Goal: Transaction & Acquisition: Book appointment/travel/reservation

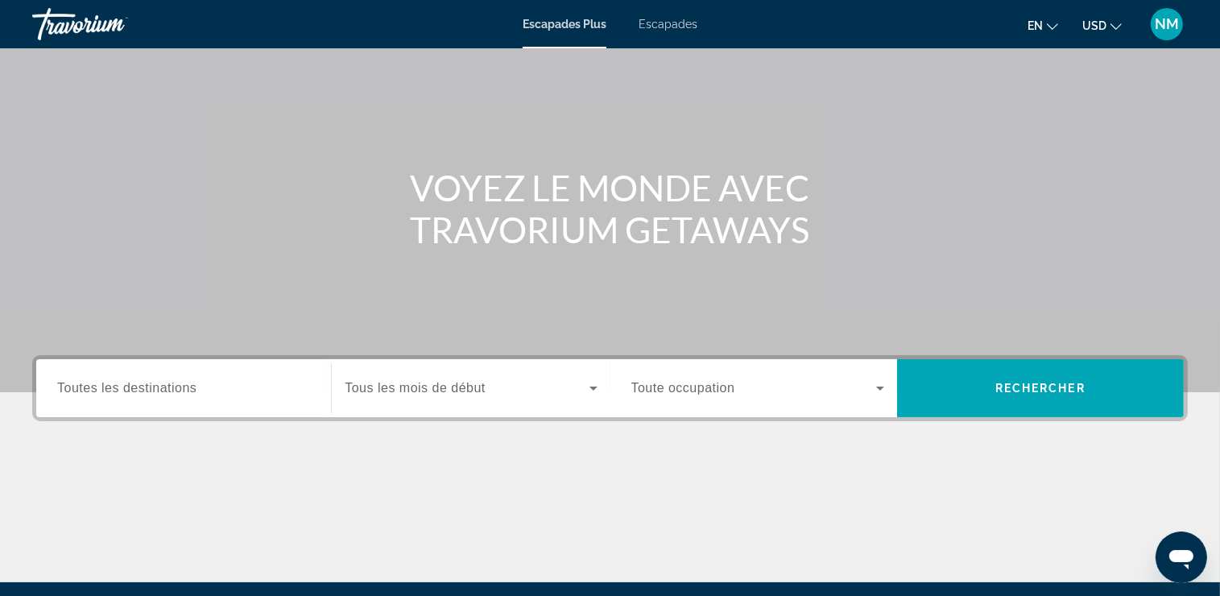
scroll to position [161, 0]
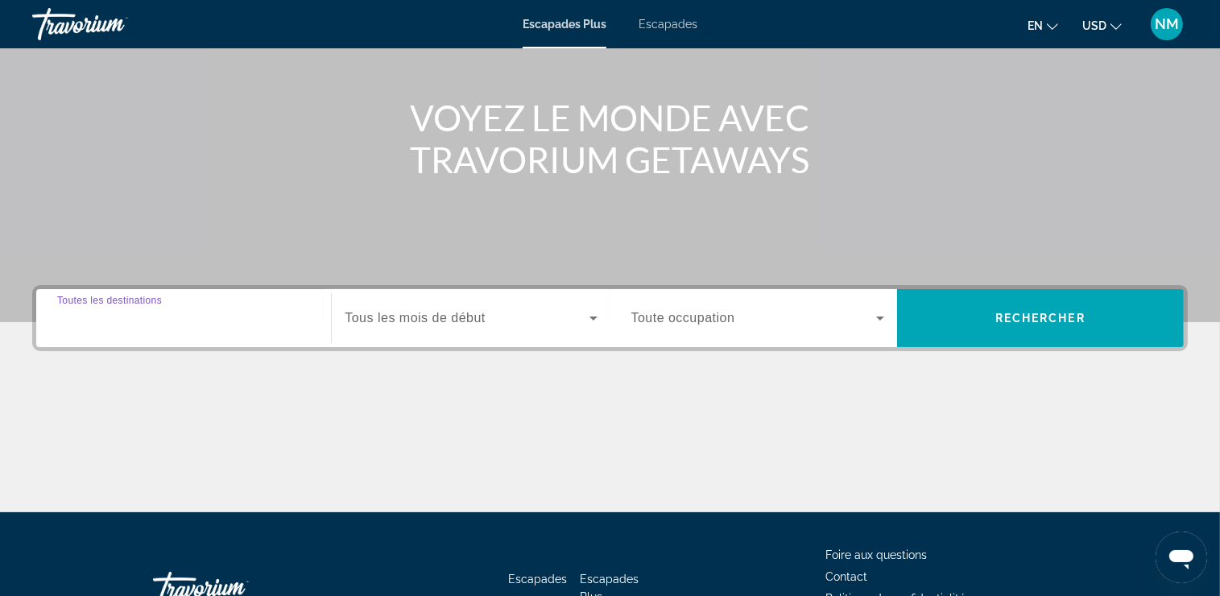
click at [199, 318] on input "Destination Toutes les destinations" at bounding box center [183, 318] width 253 height 19
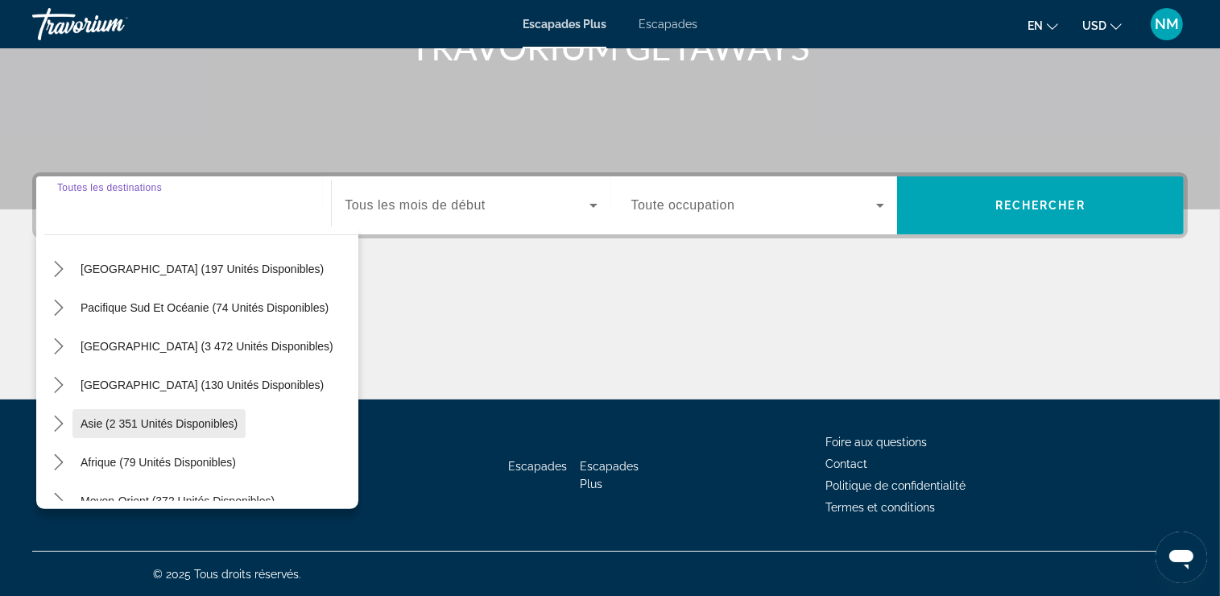
scroll to position [261, 0]
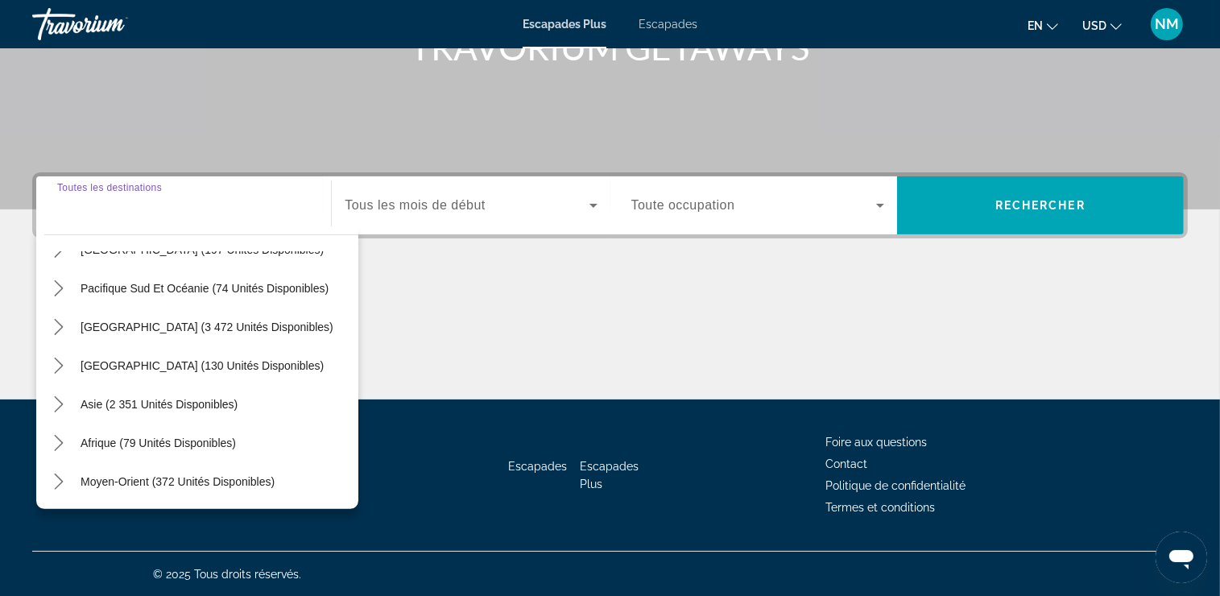
click at [255, 199] on input "Destination Toutes les destinations" at bounding box center [183, 205] width 253 height 19
click at [246, 217] on div "Widget de recherche" at bounding box center [183, 206] width 253 height 46
click at [248, 217] on div "Widget de recherche" at bounding box center [183, 206] width 253 height 46
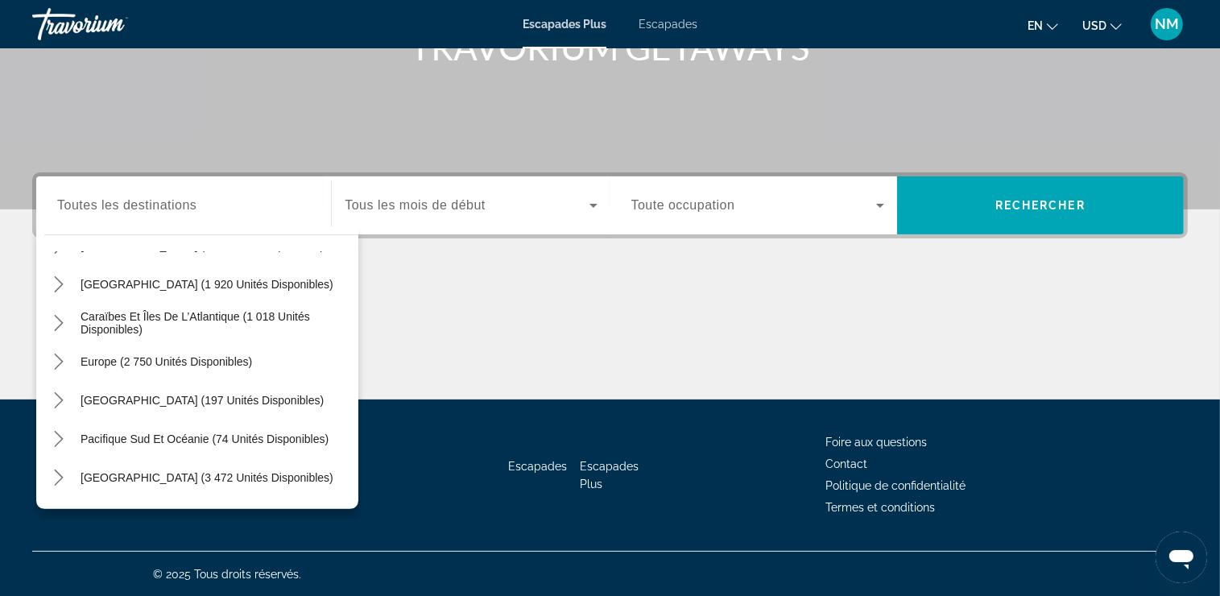
scroll to position [93, 0]
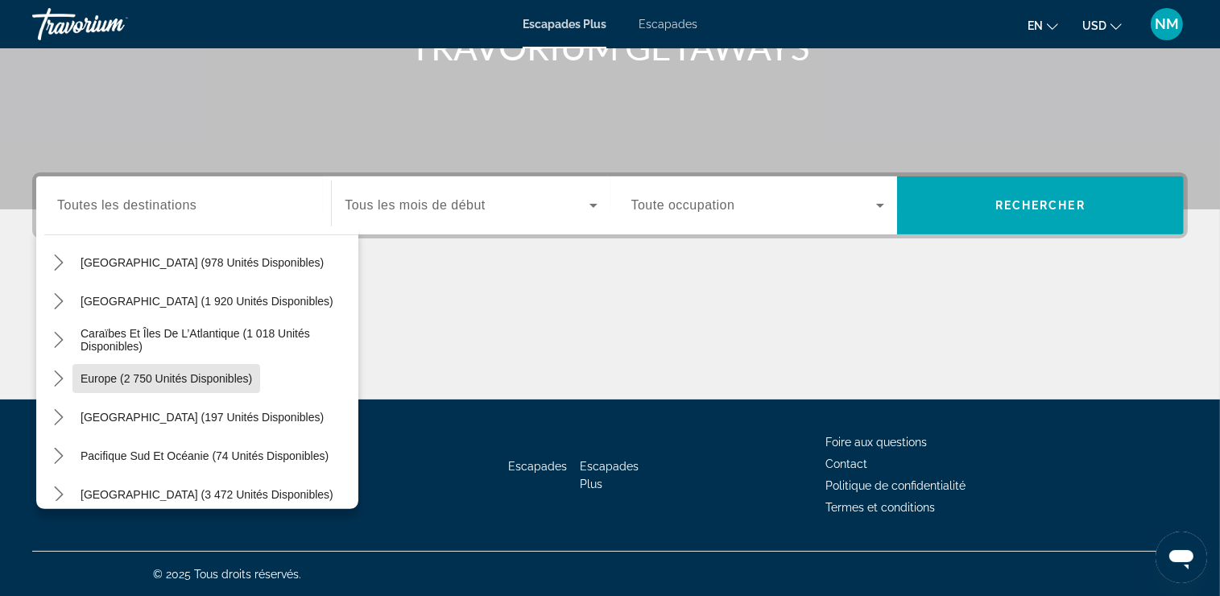
click at [180, 372] on span "Europe (2 750 unités disponibles)" at bounding box center [165, 378] width 171 height 13
type input "**********"
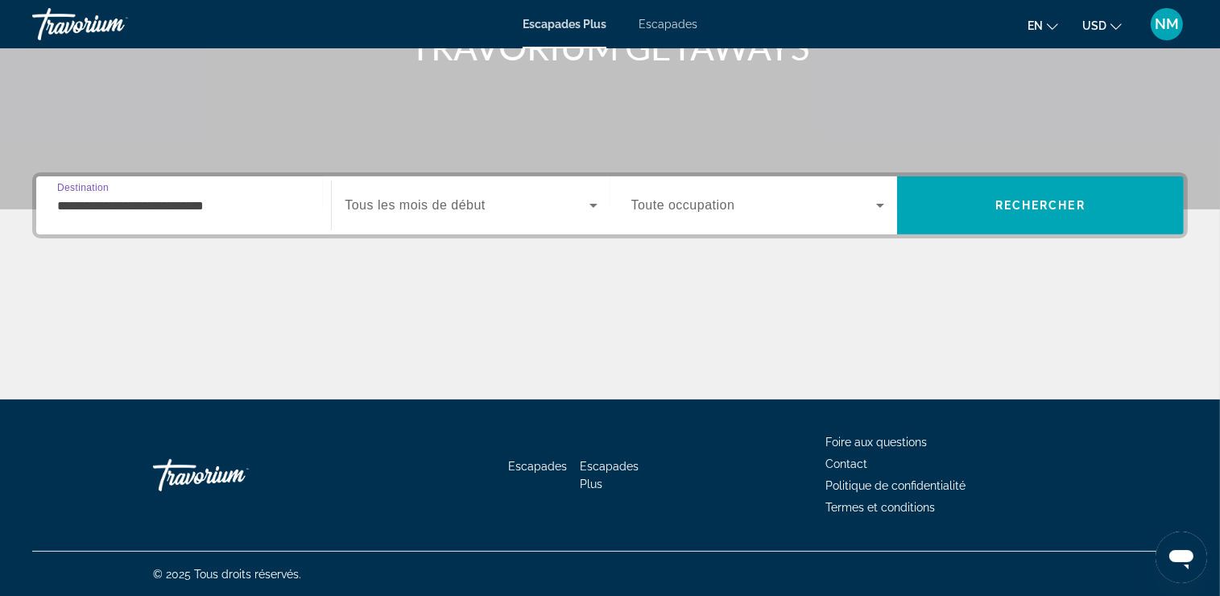
click at [592, 207] on icon "Widget de recherche" at bounding box center [593, 205] width 19 height 19
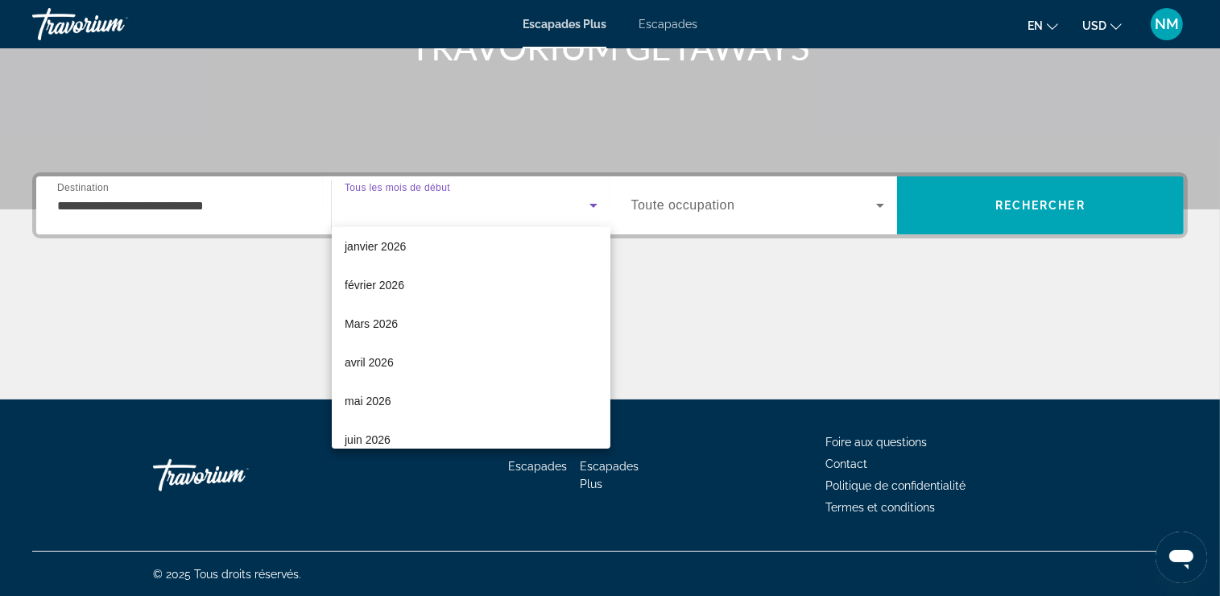
scroll to position [241, 0]
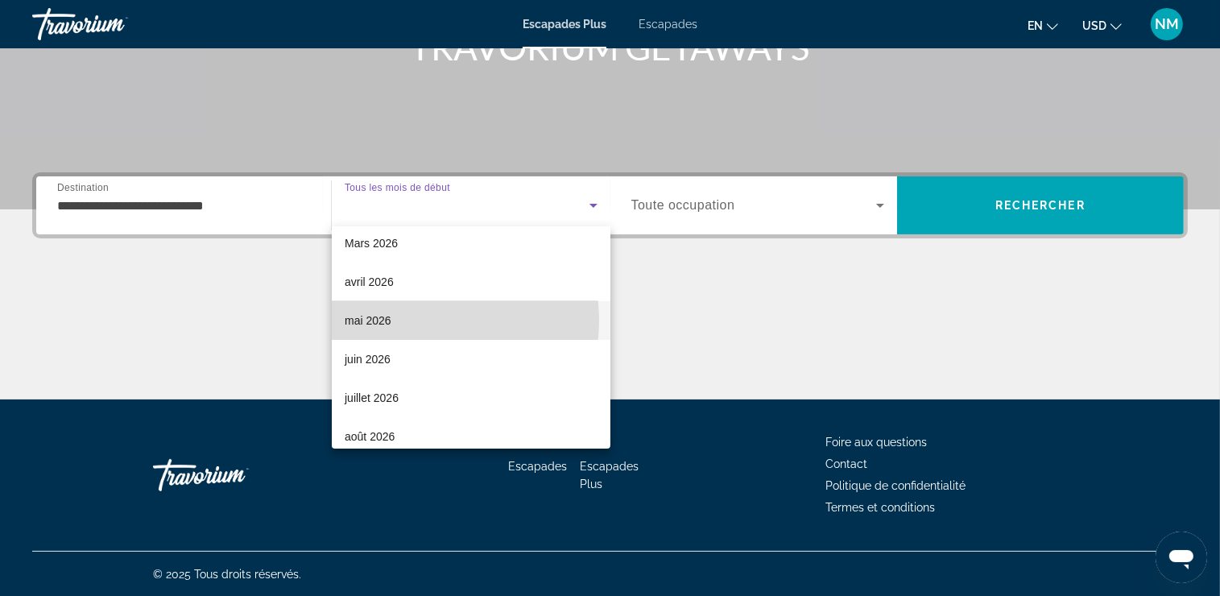
click at [416, 320] on mat-option "mai 2026" at bounding box center [471, 320] width 279 height 39
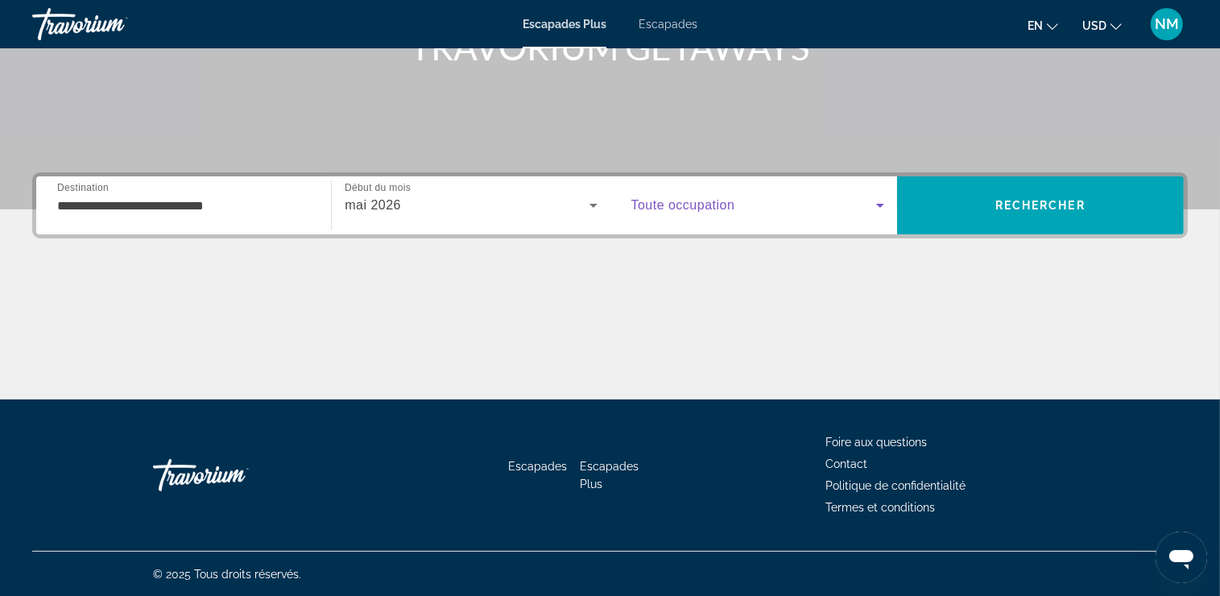
click at [881, 202] on icon "Widget de recherche" at bounding box center [879, 205] width 19 height 19
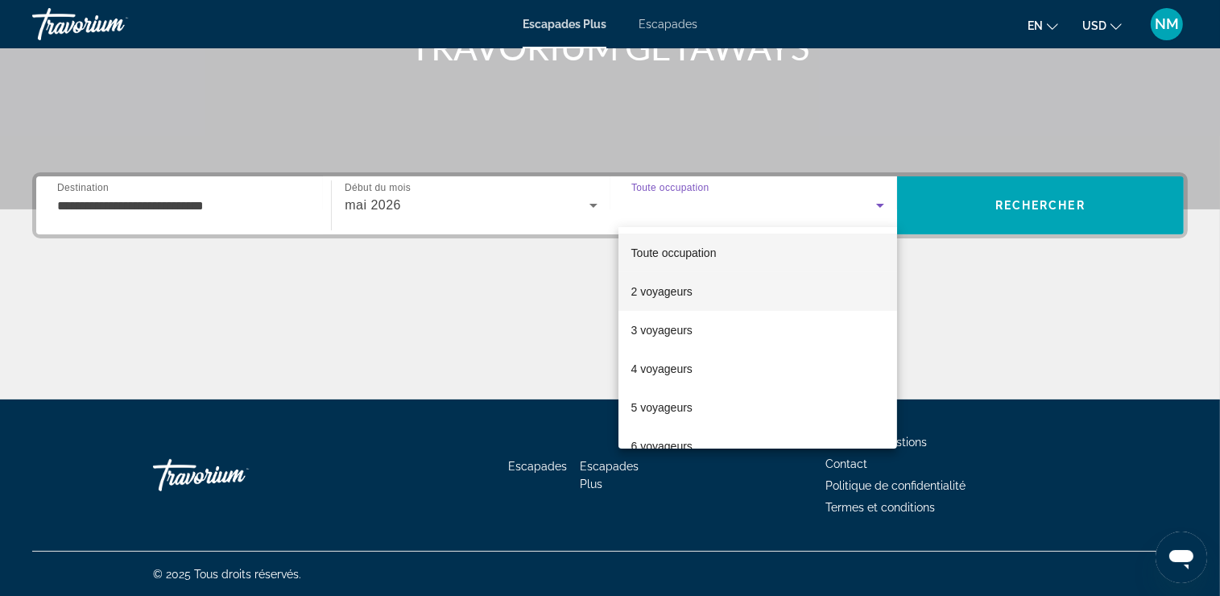
click at [675, 291] on font "2 voyageurs" at bounding box center [661, 291] width 61 height 13
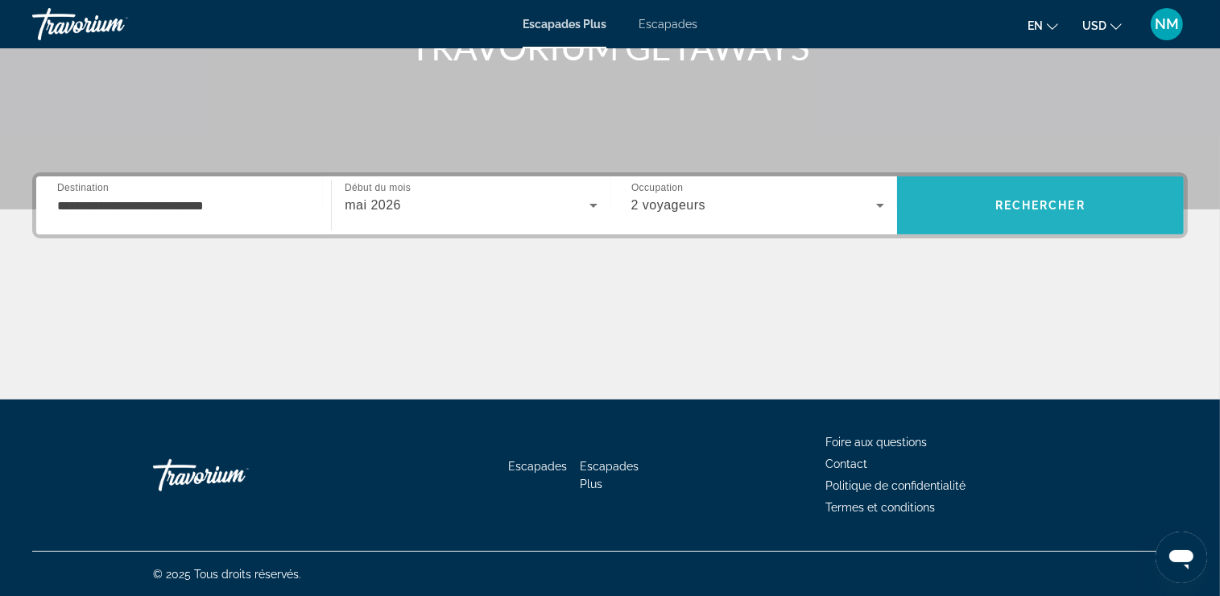
click at [1008, 205] on span "Rechercher" at bounding box center [1040, 205] width 90 height 13
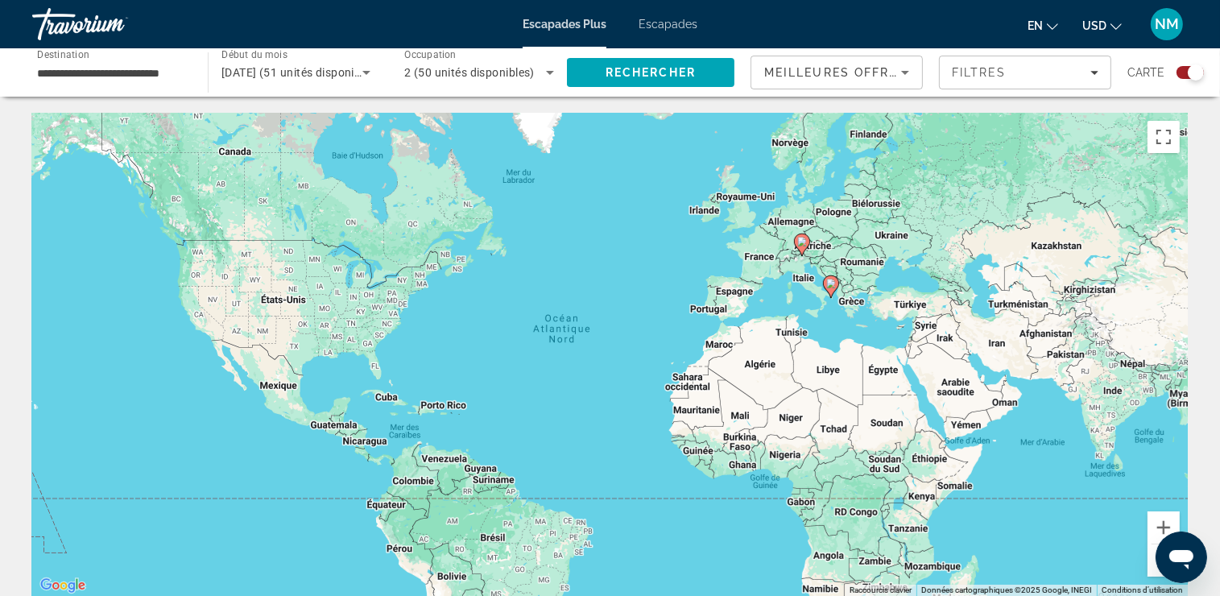
click at [904, 72] on icon "Trier par" at bounding box center [905, 73] width 8 height 4
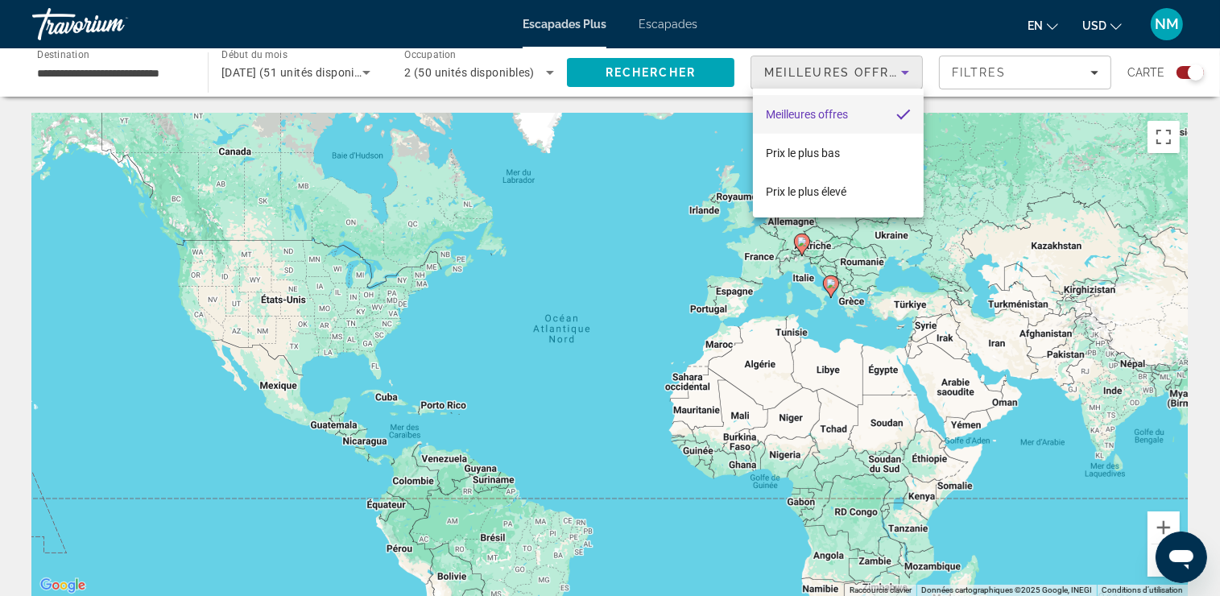
click at [623, 67] on div at bounding box center [610, 298] width 1220 height 596
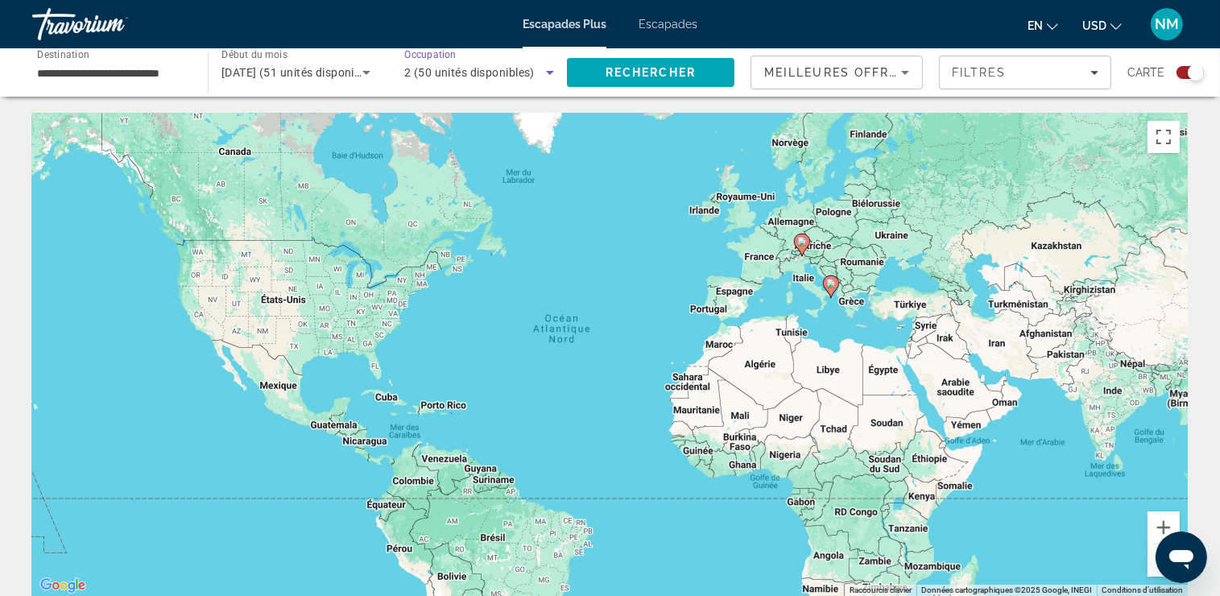
click at [555, 72] on icon "Widget de recherche" at bounding box center [549, 72] width 19 height 19
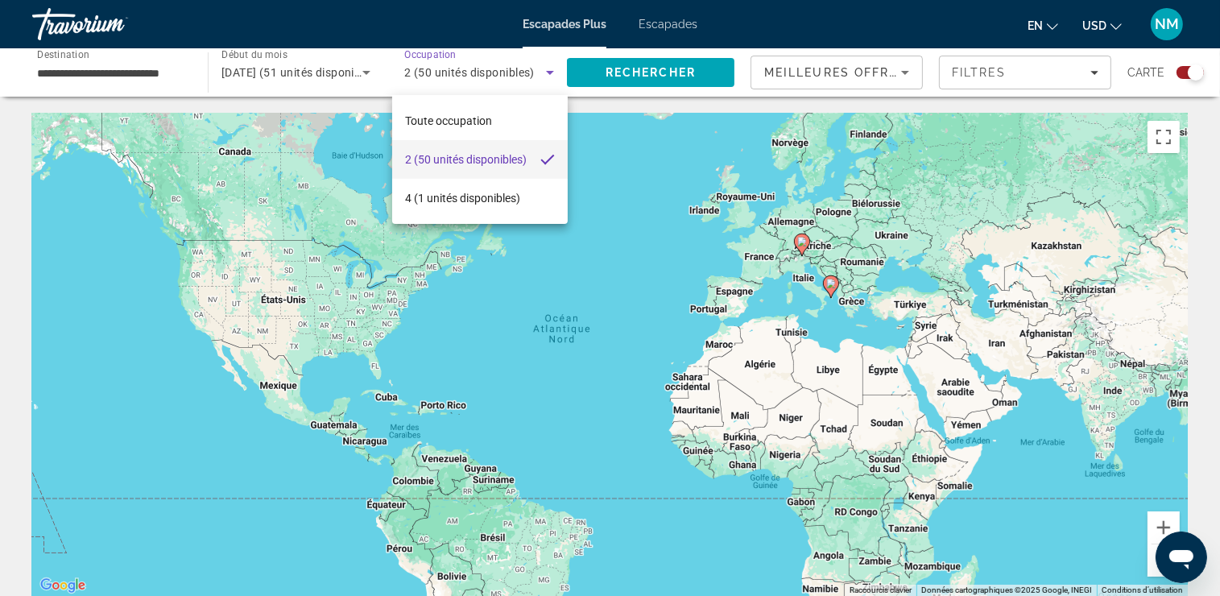
click at [669, 183] on div at bounding box center [610, 298] width 1220 height 596
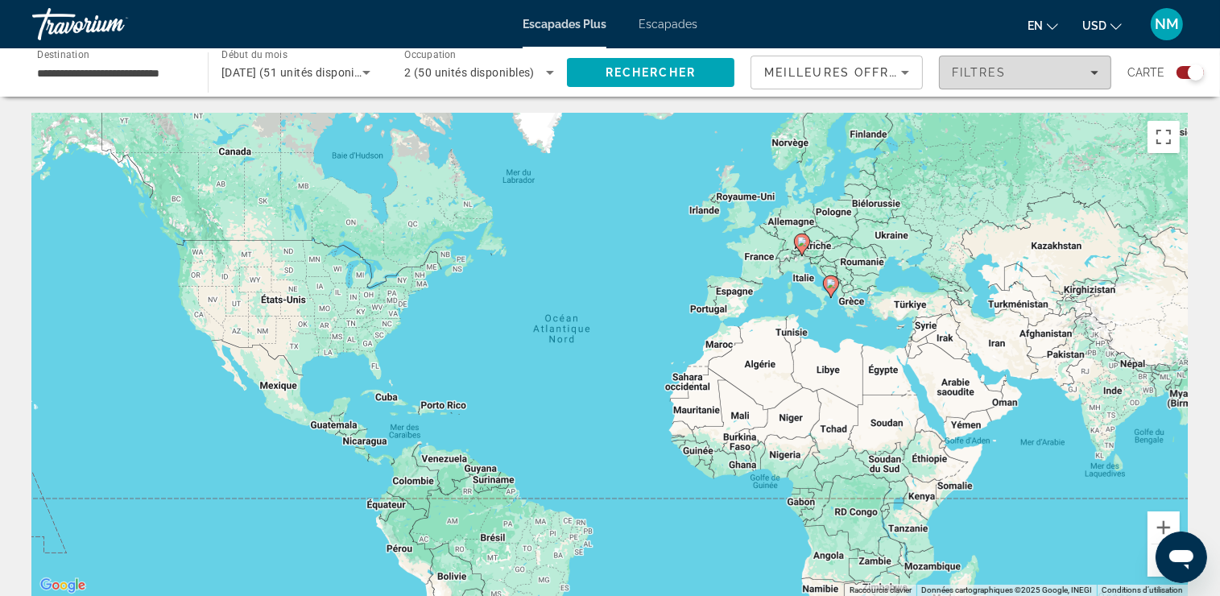
click at [1102, 76] on span "Filtres" at bounding box center [1024, 72] width 171 height 39
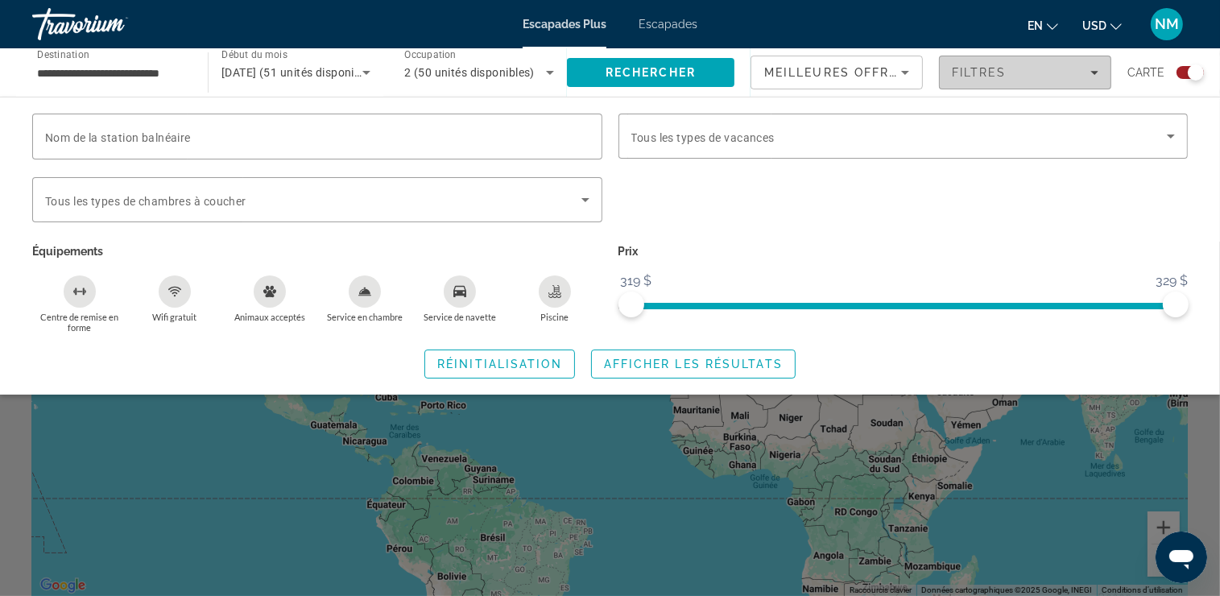
drag, startPoint x: 1092, startPoint y: 72, endPoint x: 1081, endPoint y: 71, distance: 10.6
click at [1092, 72] on icon "Filtres" at bounding box center [1094, 72] width 8 height 8
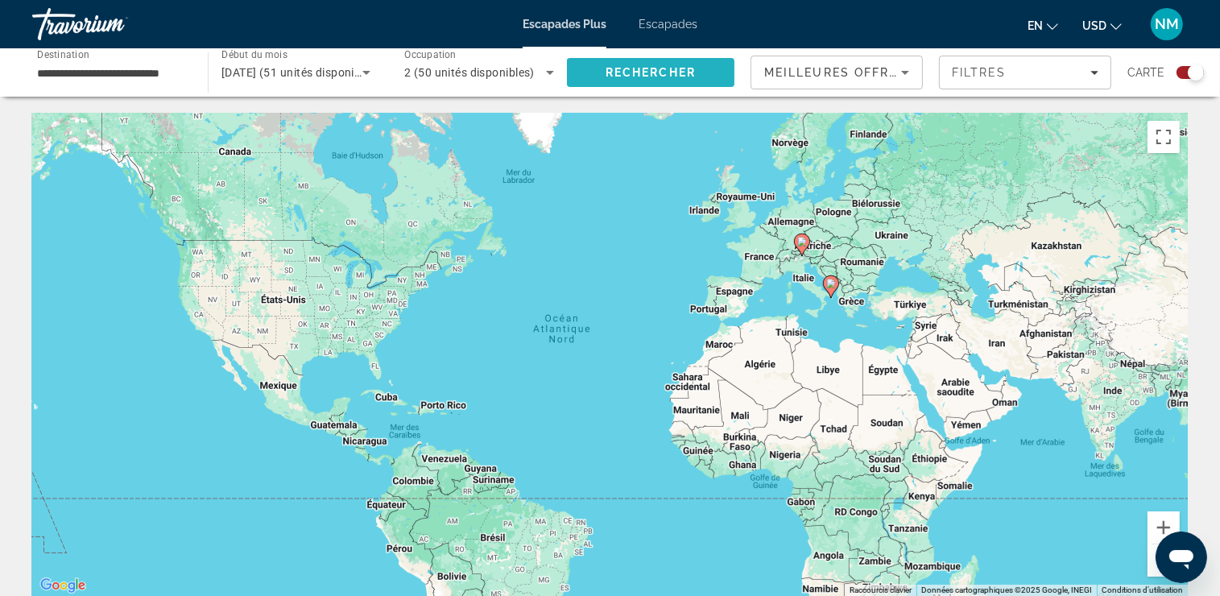
click at [650, 62] on span "Rechercher" at bounding box center [650, 72] width 167 height 39
click at [657, 68] on span "Rechercher" at bounding box center [650, 72] width 90 height 13
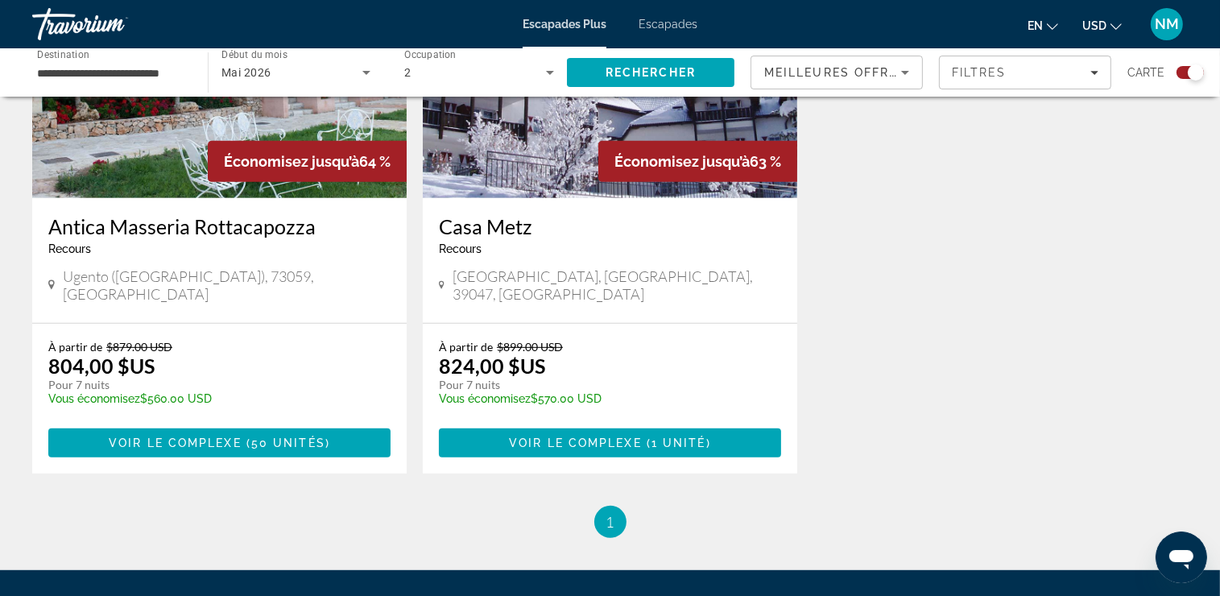
scroll to position [563, 0]
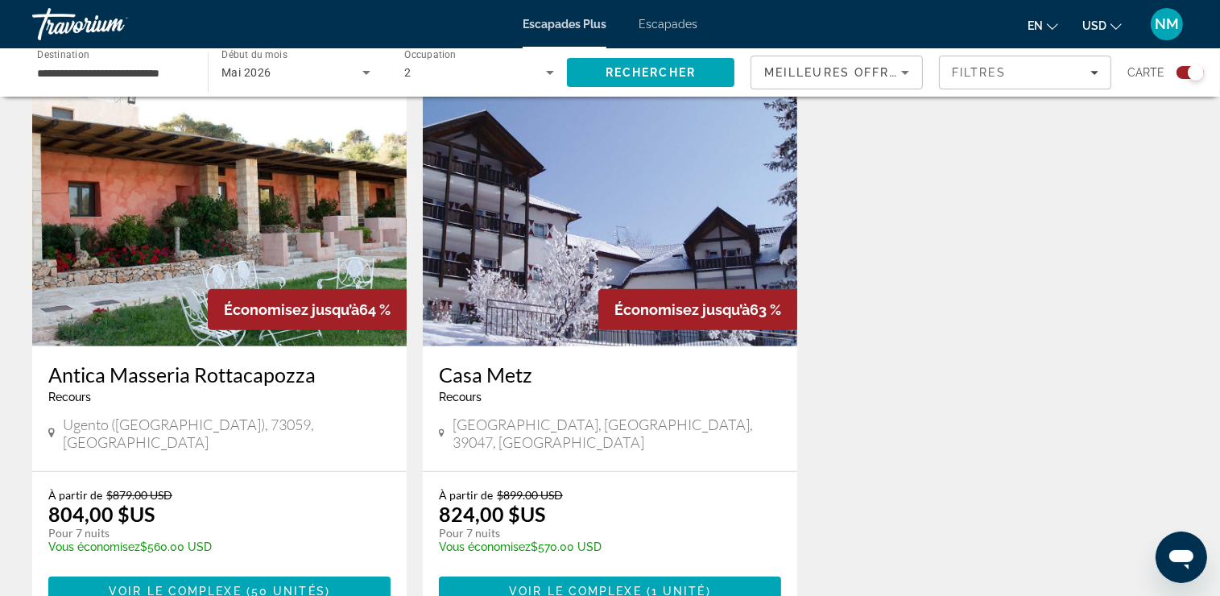
click at [196, 206] on img "Contenu principal" at bounding box center [219, 218] width 374 height 258
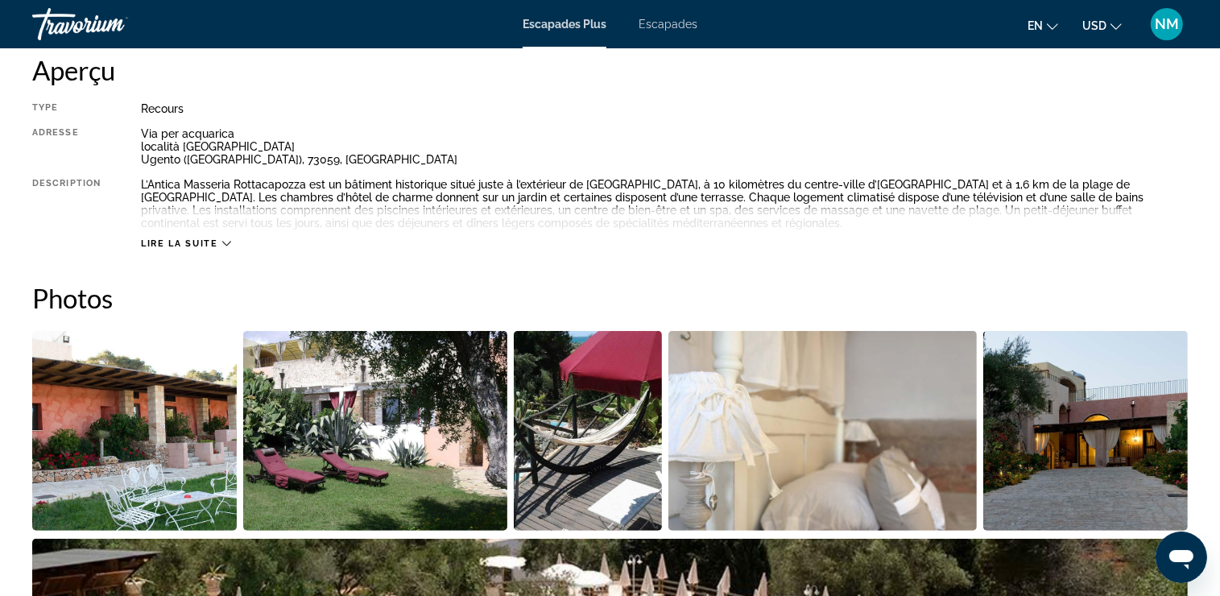
scroll to position [563, 0]
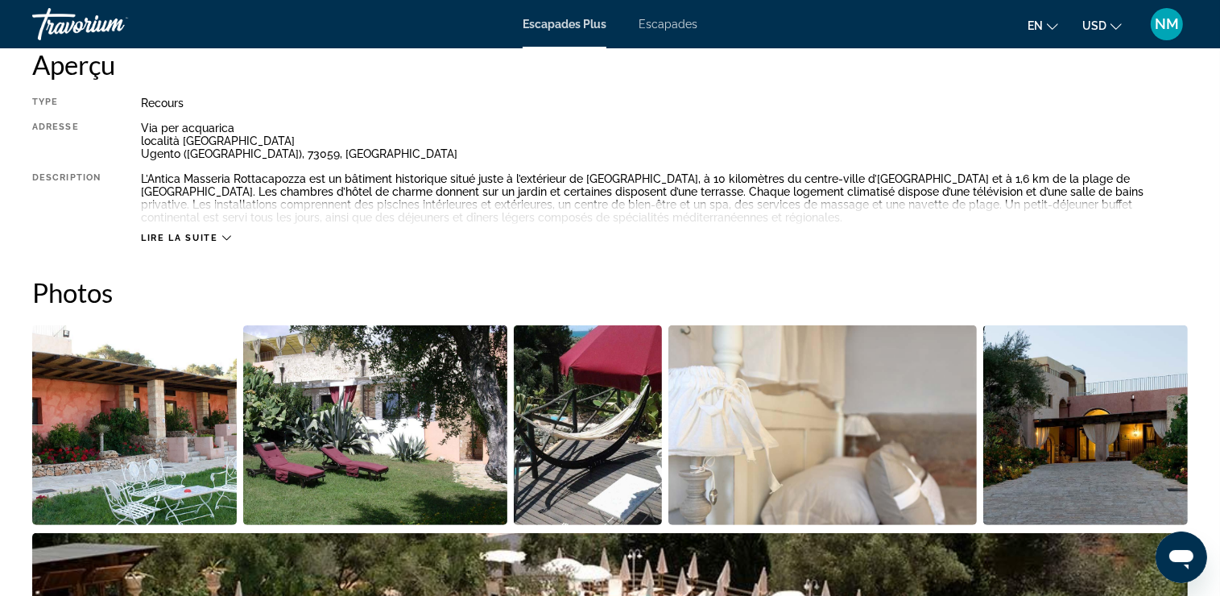
click at [1111, 27] on icon "Changer de devise" at bounding box center [1115, 26] width 11 height 11
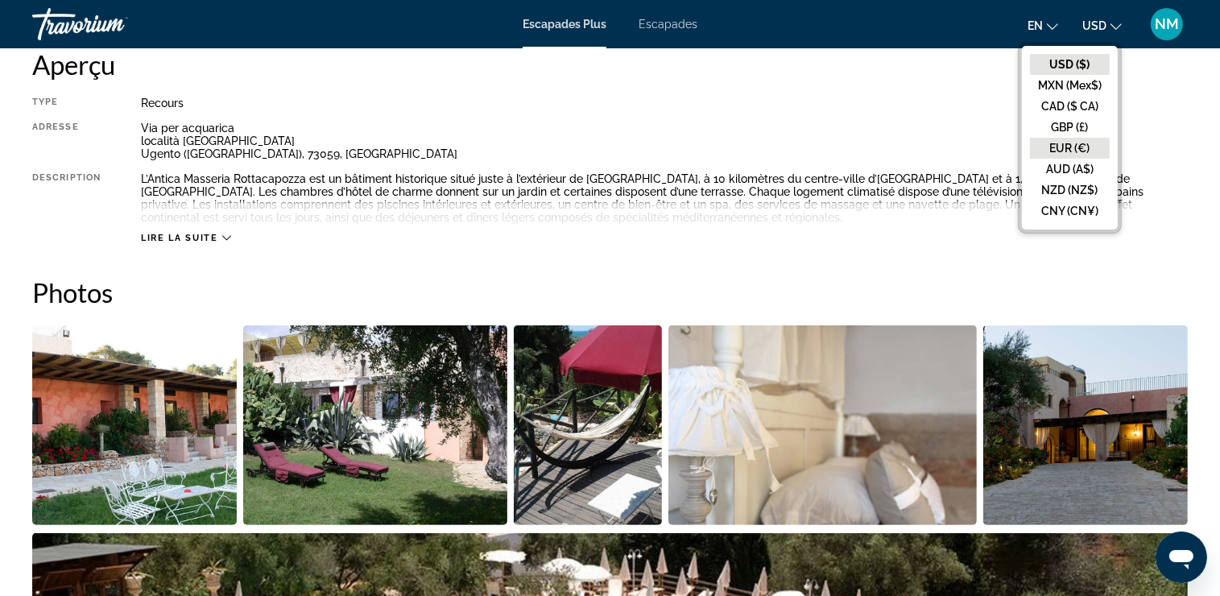
click at [1080, 147] on button "EUR (€)" at bounding box center [1070, 148] width 80 height 21
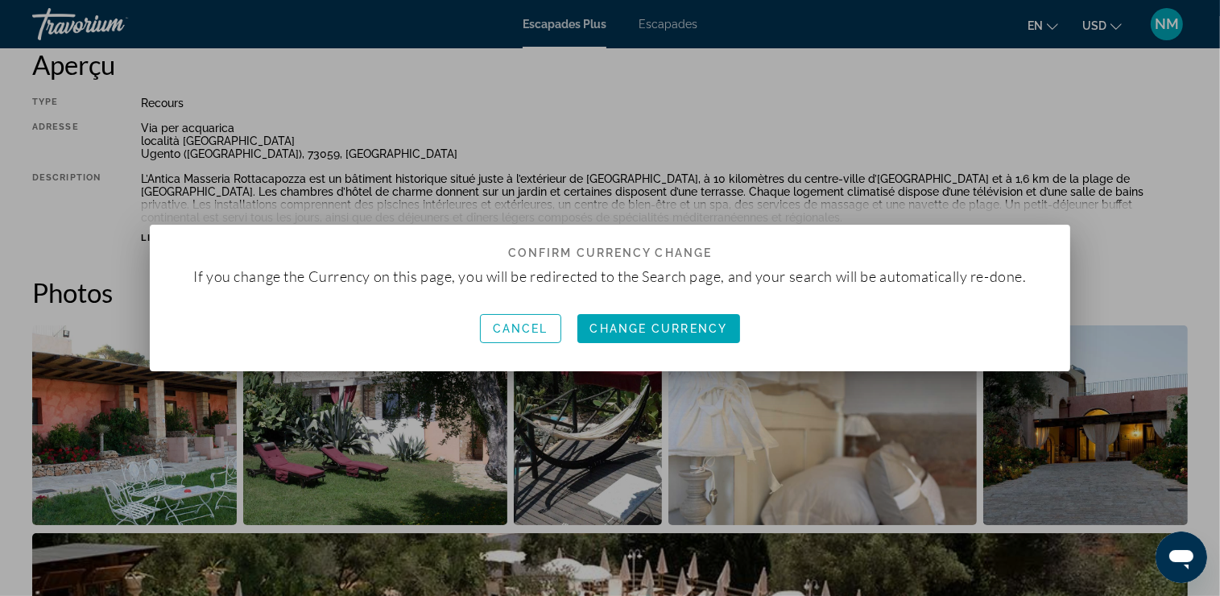
scroll to position [0, 0]
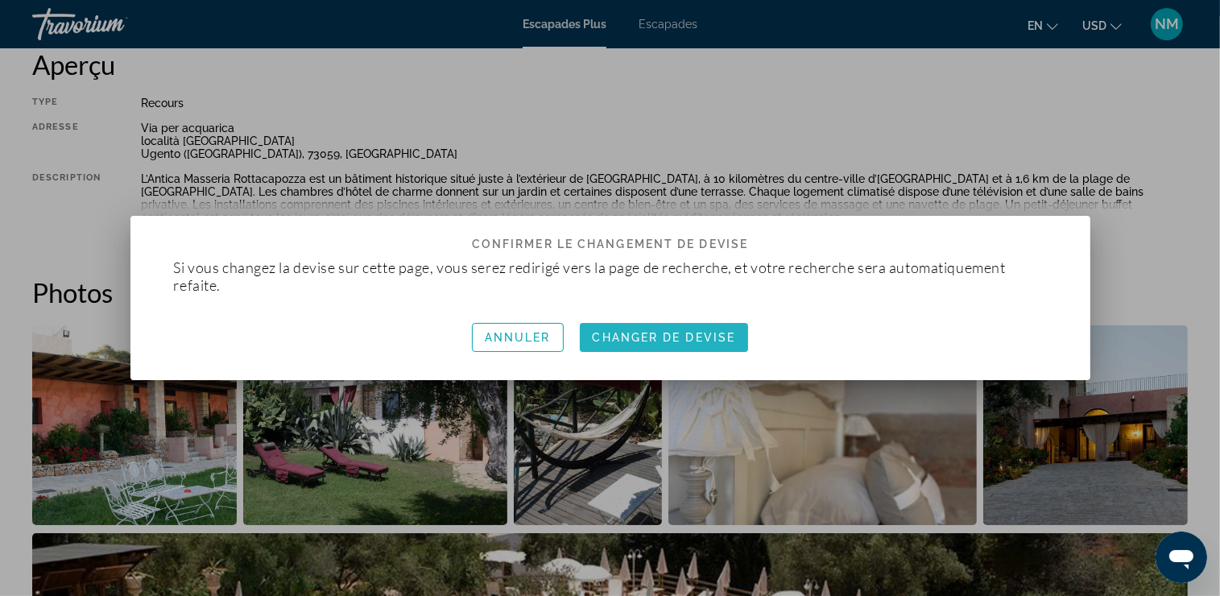
click at [699, 333] on span "Changer de devise" at bounding box center [663, 337] width 143 height 13
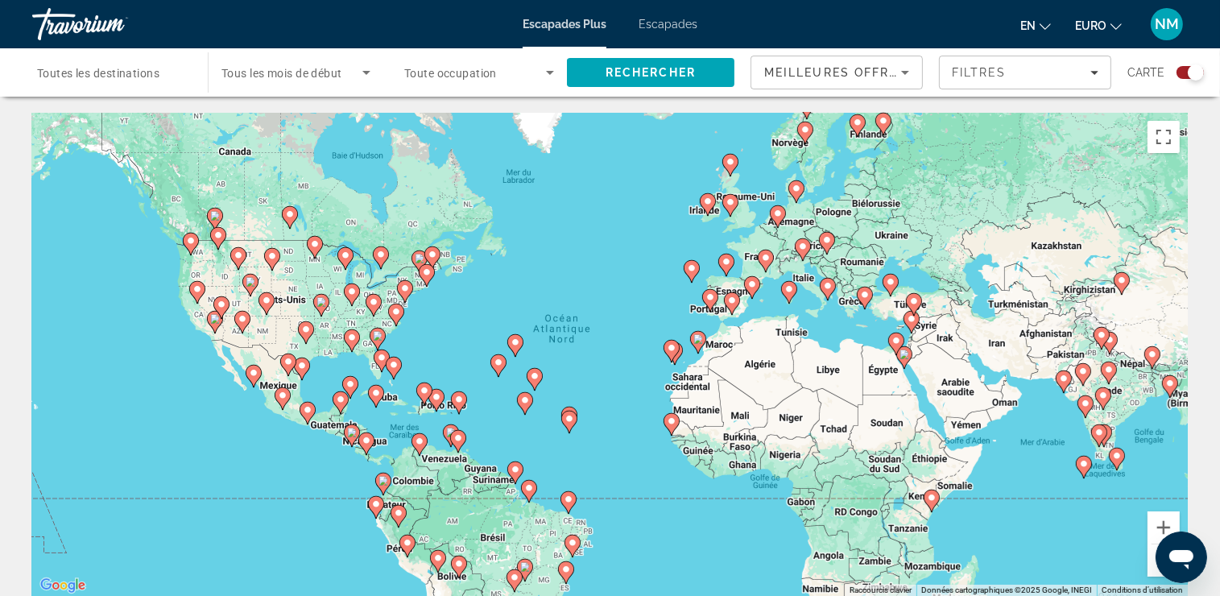
click at [766, 257] on image "Contenu principal" at bounding box center [766, 258] width 10 height 10
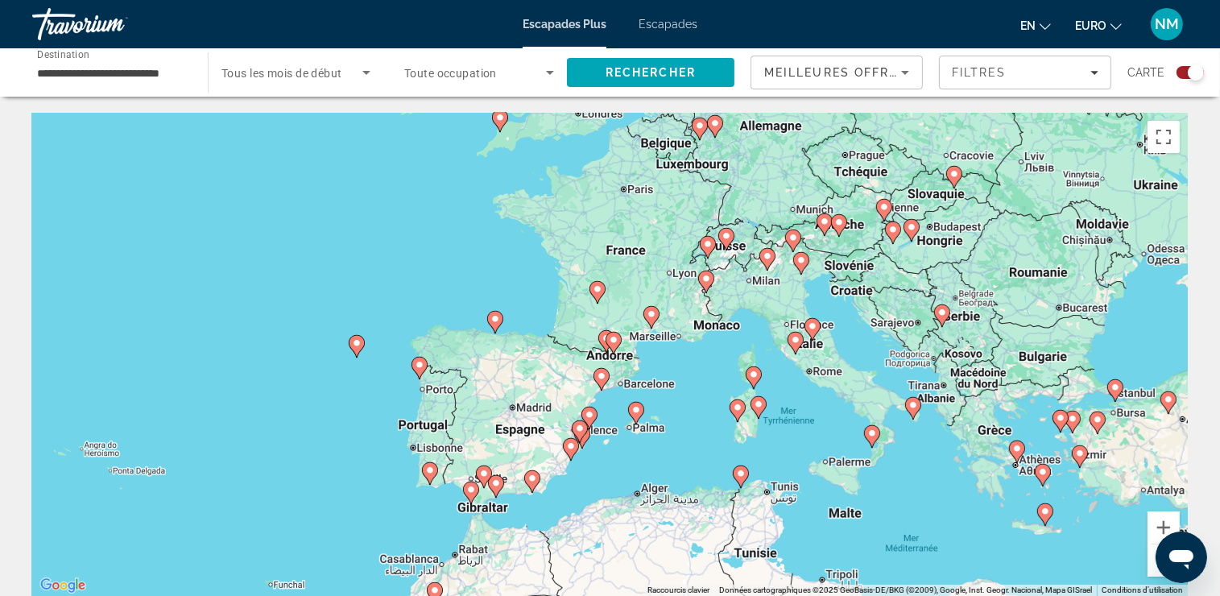
click at [600, 286] on image "Contenu principal" at bounding box center [597, 289] width 10 height 10
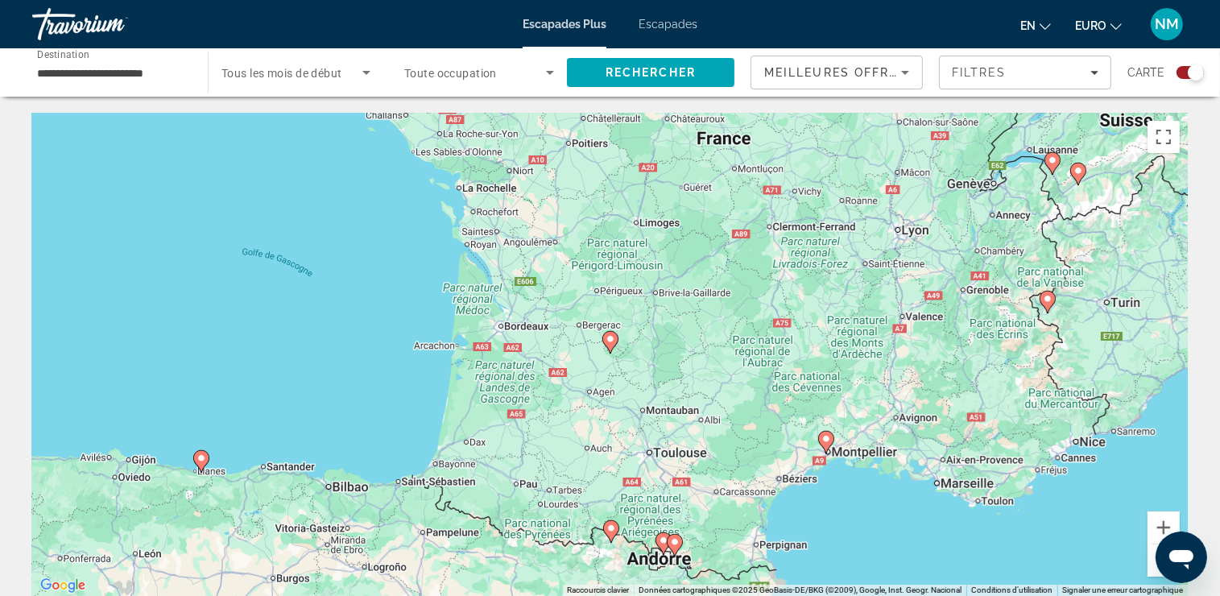
click at [676, 540] on image "Contenu principal" at bounding box center [675, 542] width 10 height 10
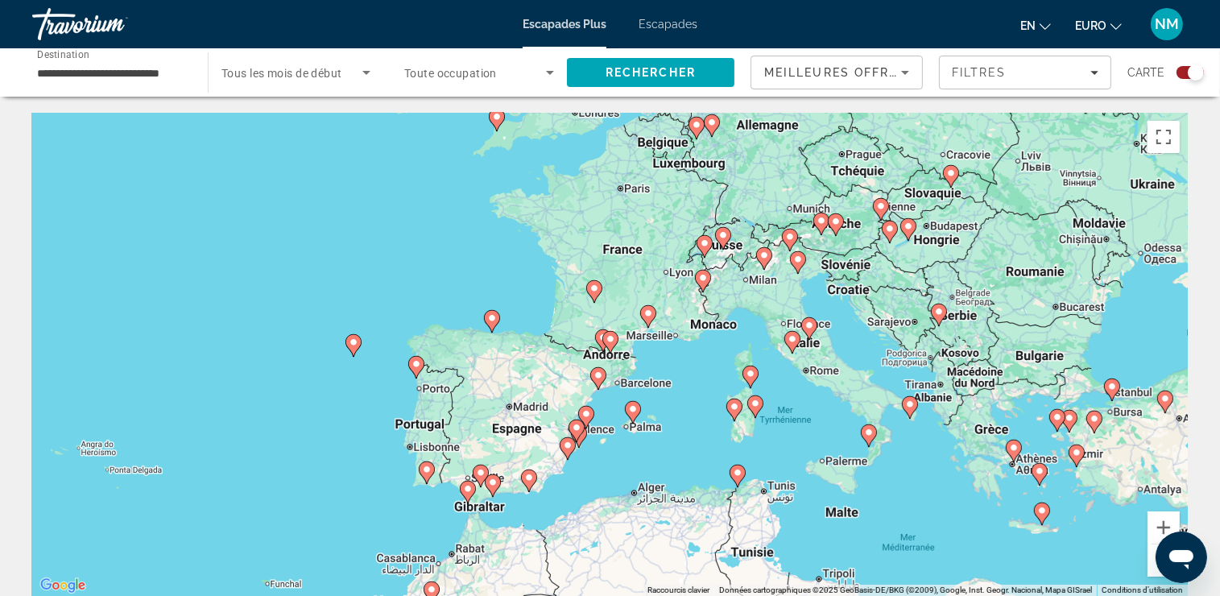
click at [600, 340] on image "Contenu principal" at bounding box center [603, 337] width 10 height 10
type input "**********"
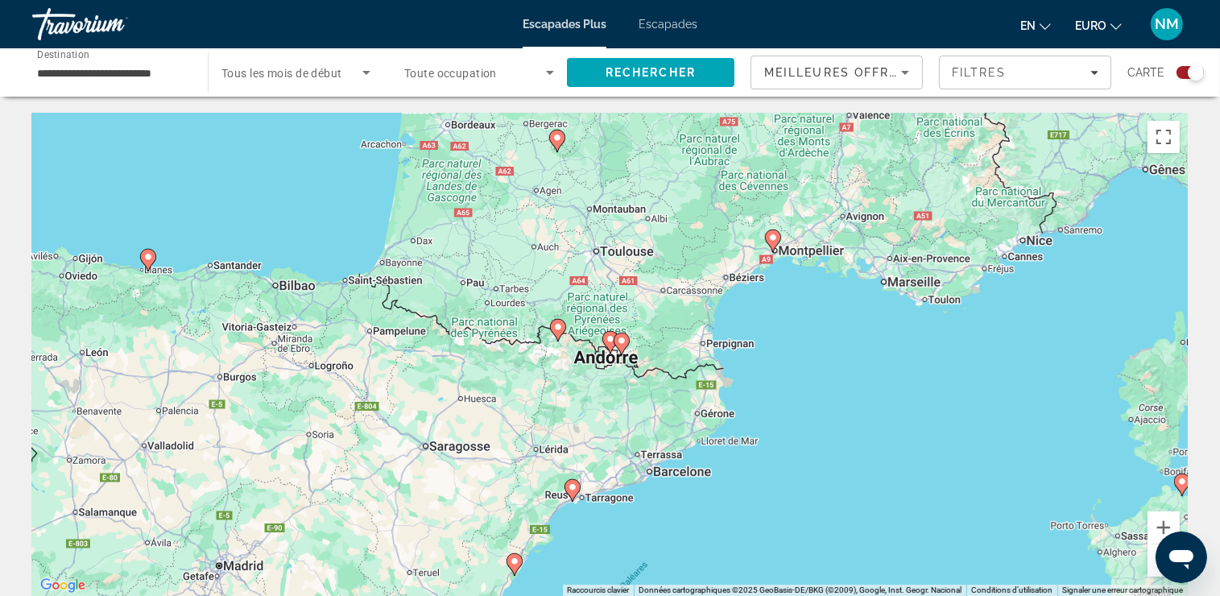
click at [609, 347] on icon "Contenu principal" at bounding box center [609, 342] width 14 height 21
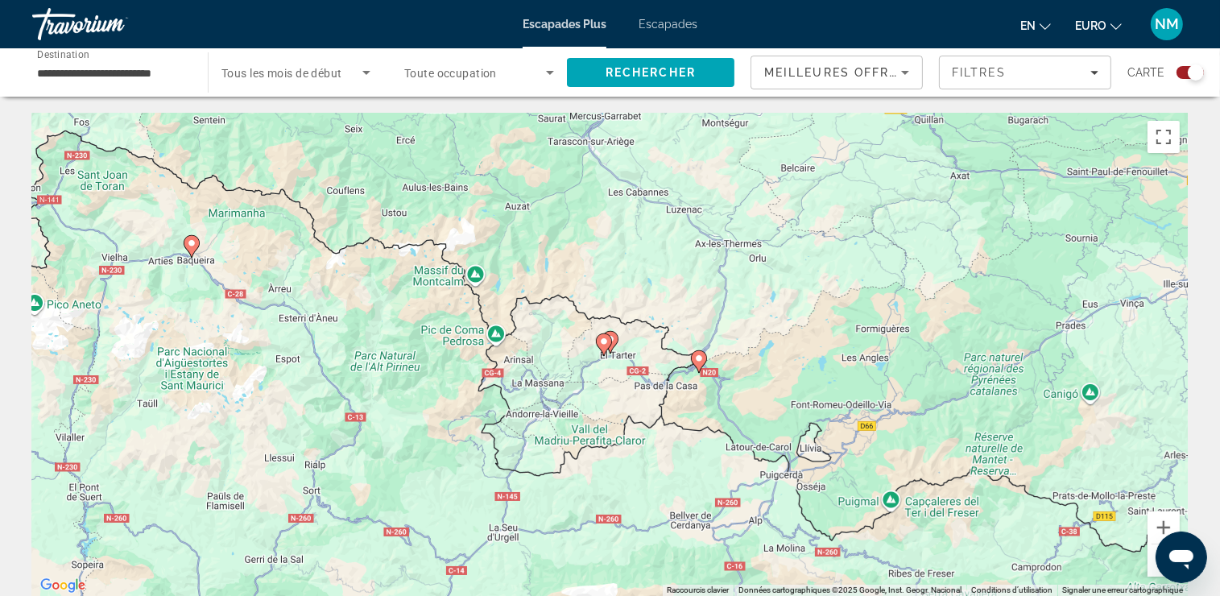
click at [602, 336] on icon "Contenu principal" at bounding box center [603, 344] width 14 height 21
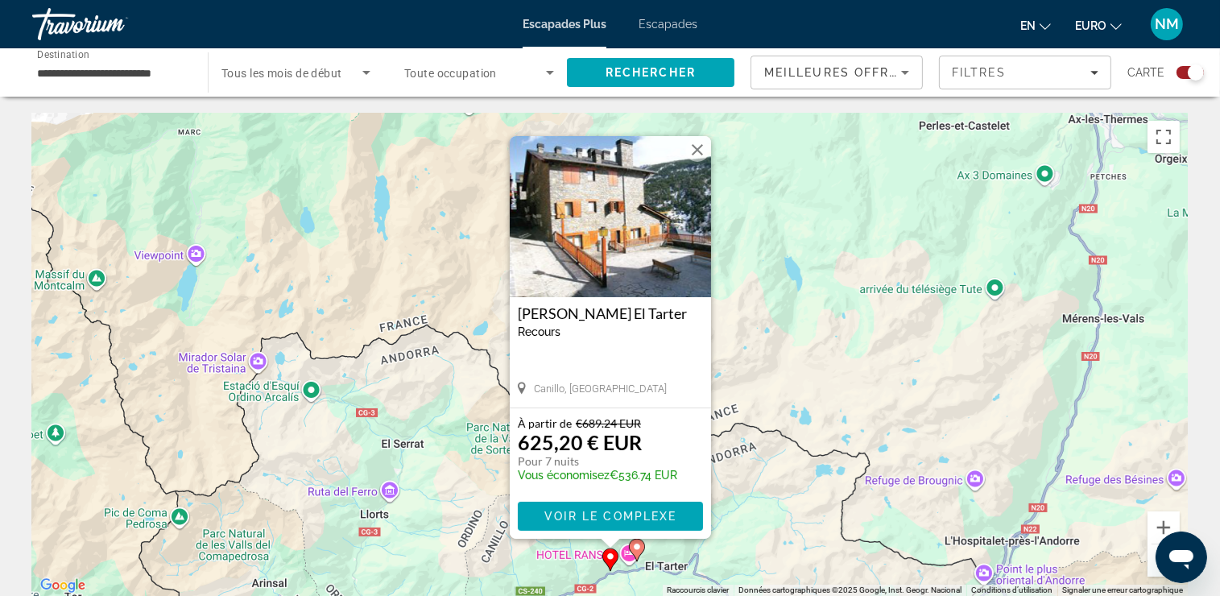
click at [638, 543] on image "Contenu principal" at bounding box center [637, 547] width 10 height 10
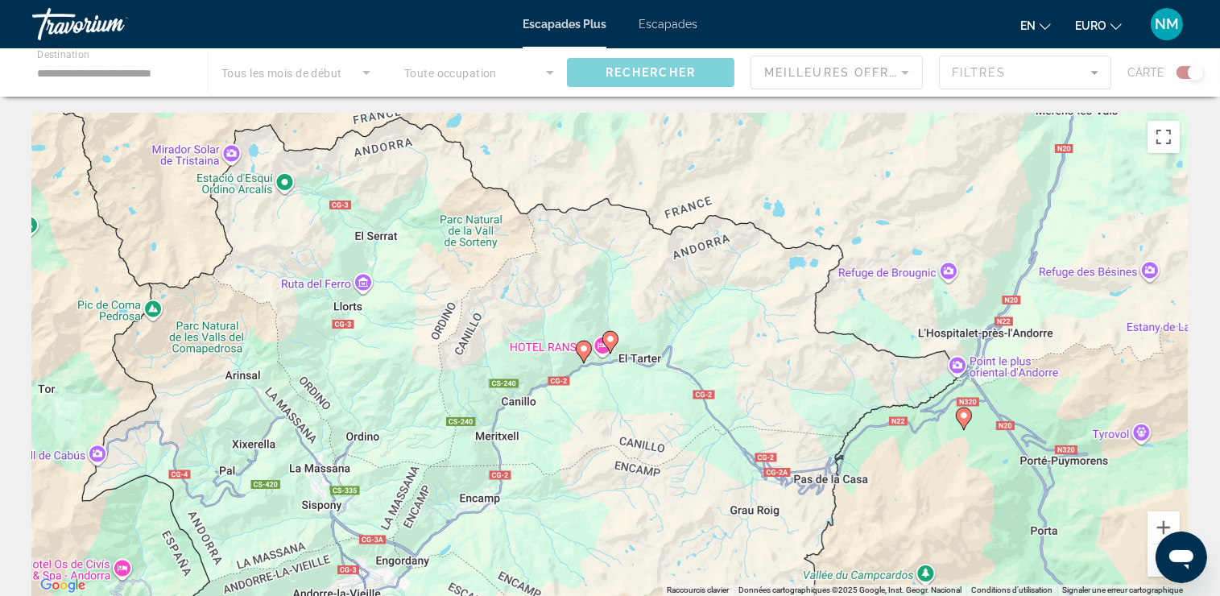
click at [612, 337] on image "Contenu principal" at bounding box center [610, 339] width 10 height 10
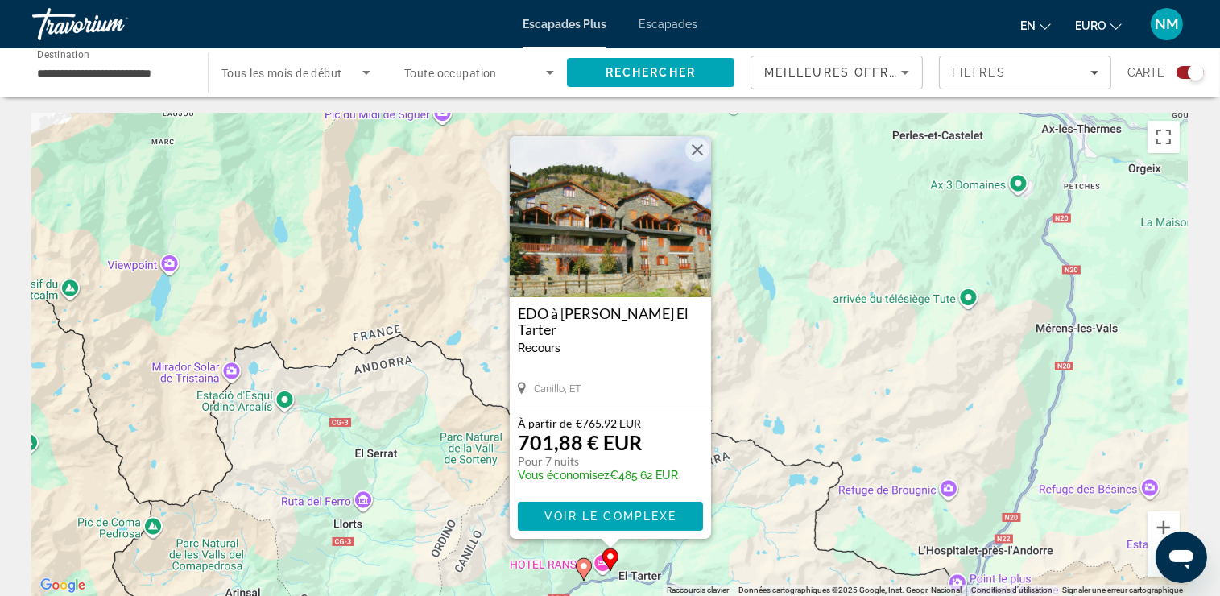
click at [697, 151] on button "Fermer" at bounding box center [697, 150] width 24 height 24
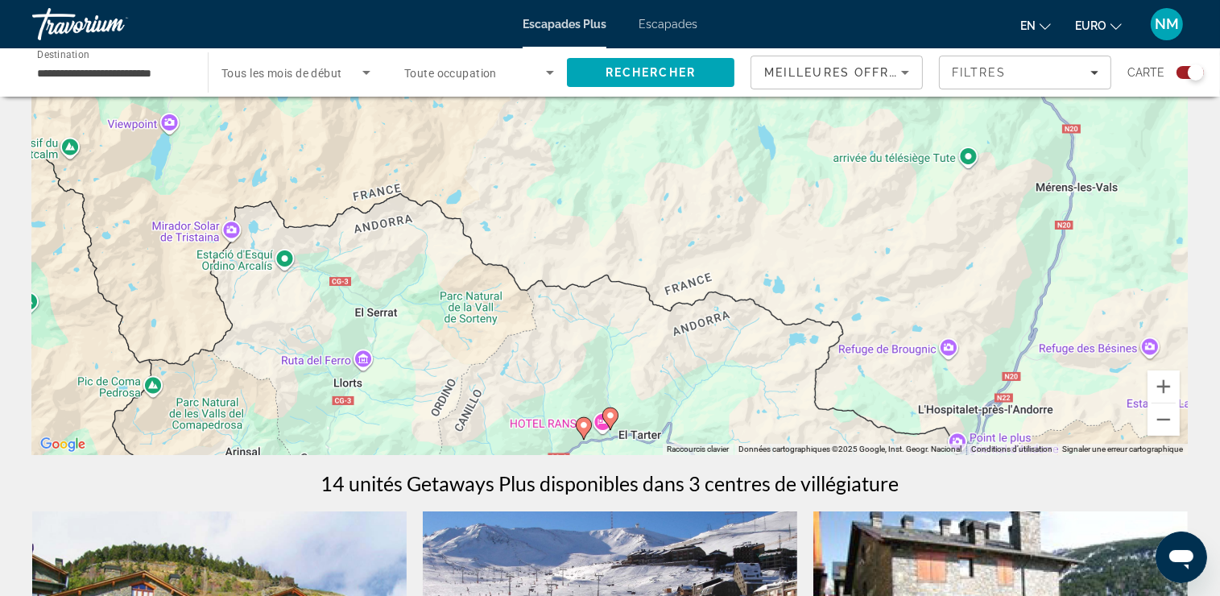
scroll to position [241, 0]
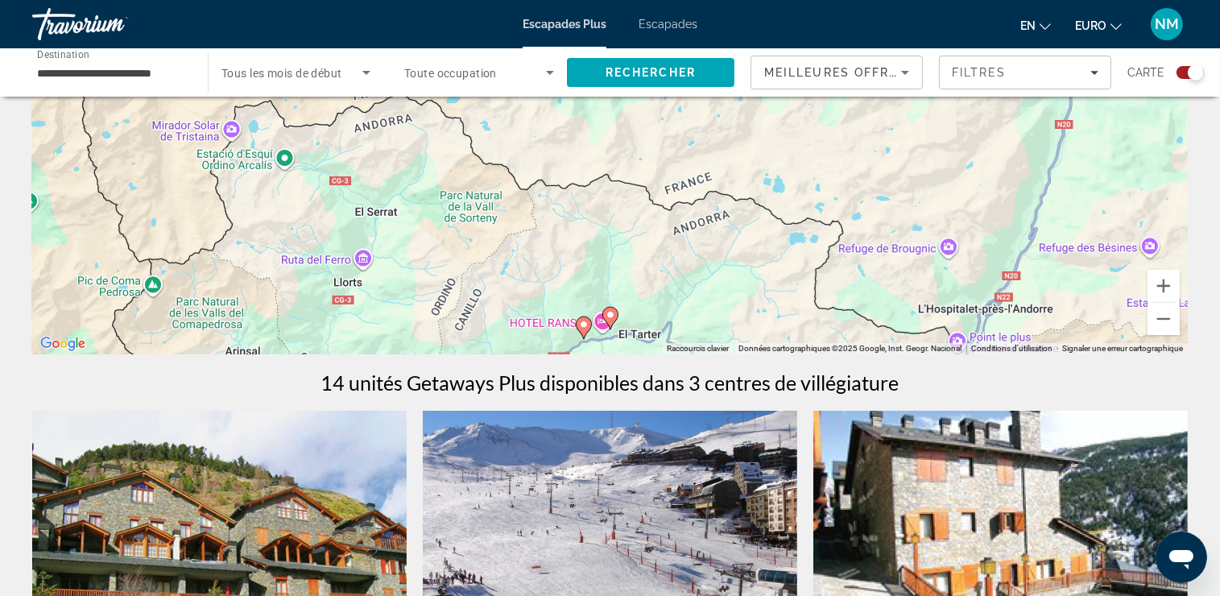
click at [586, 328] on image "Contenu principal" at bounding box center [584, 325] width 10 height 10
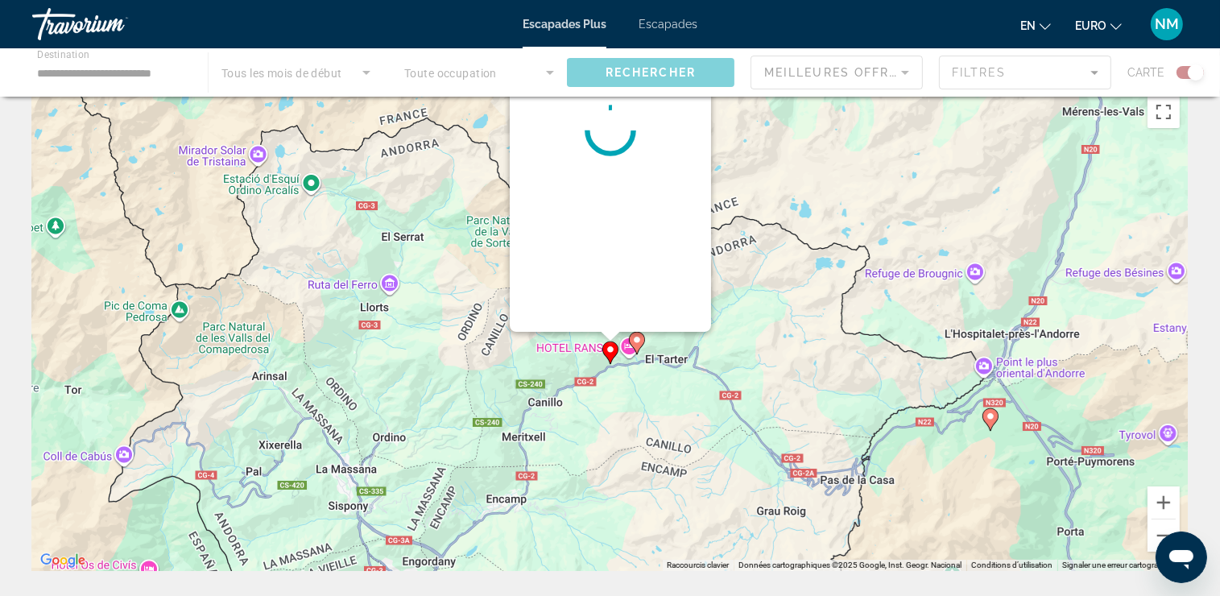
scroll to position [0, 0]
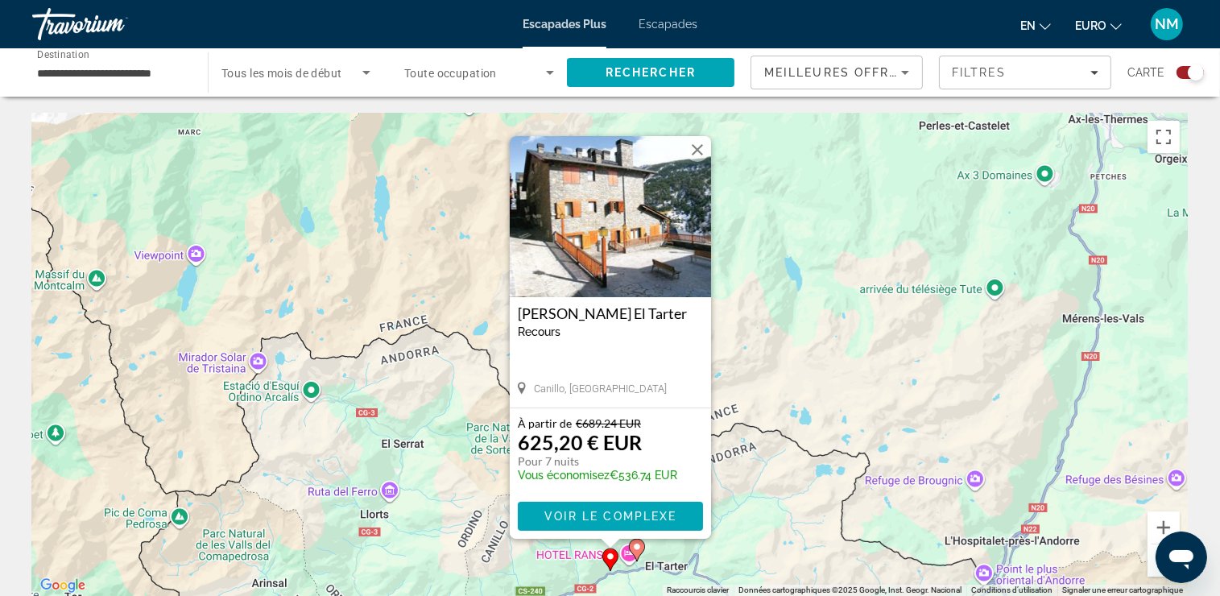
click at [695, 144] on button "Fermer" at bounding box center [697, 150] width 24 height 24
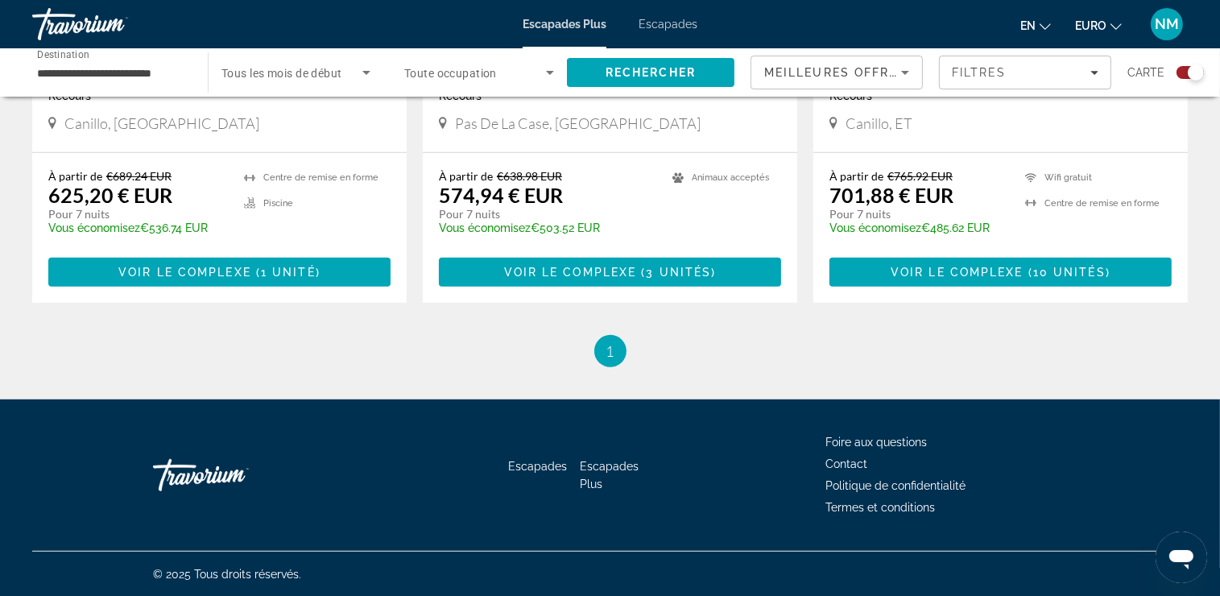
scroll to position [462, 0]
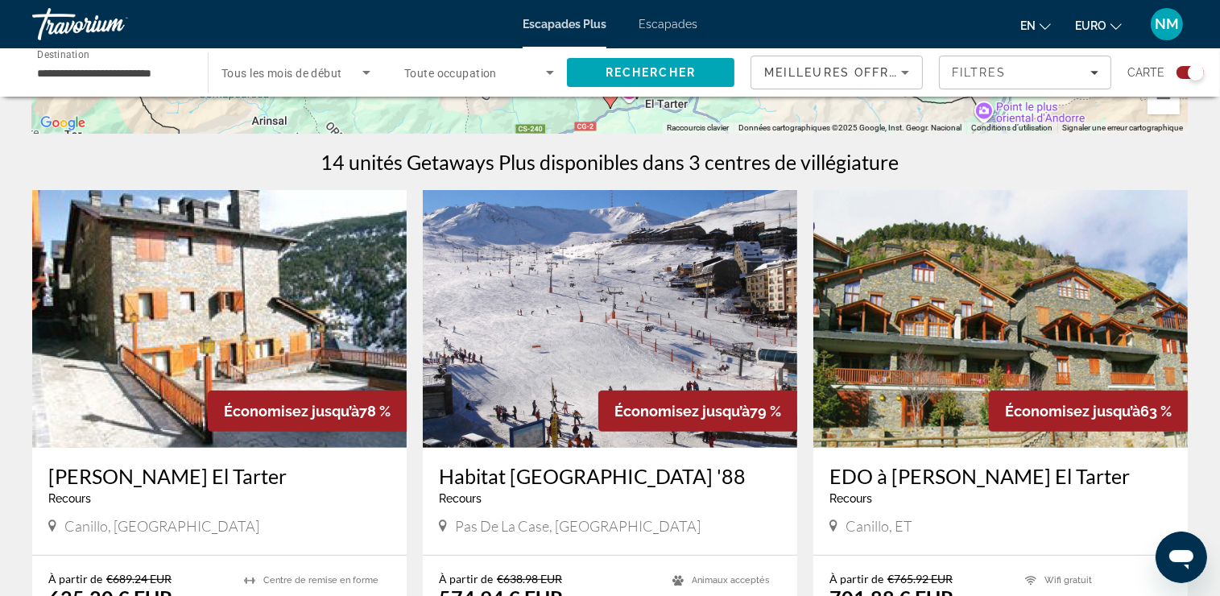
click at [690, 291] on img "Contenu principal" at bounding box center [610, 319] width 374 height 258
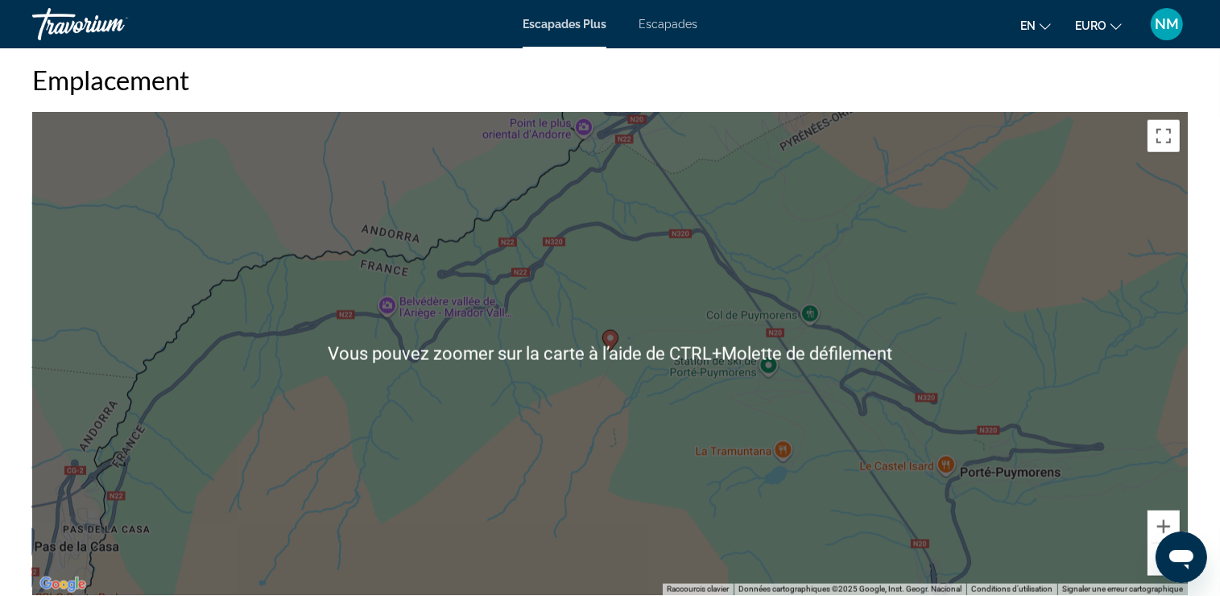
scroll to position [2254, 0]
